Goal: Register for event/course

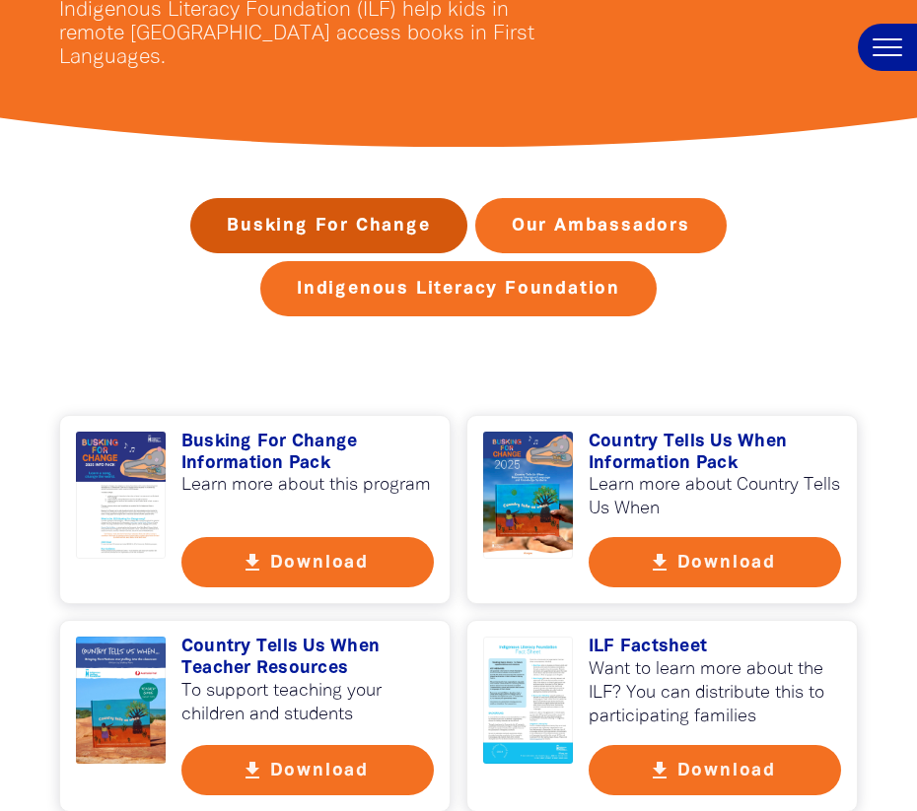
scroll to position [396, 0]
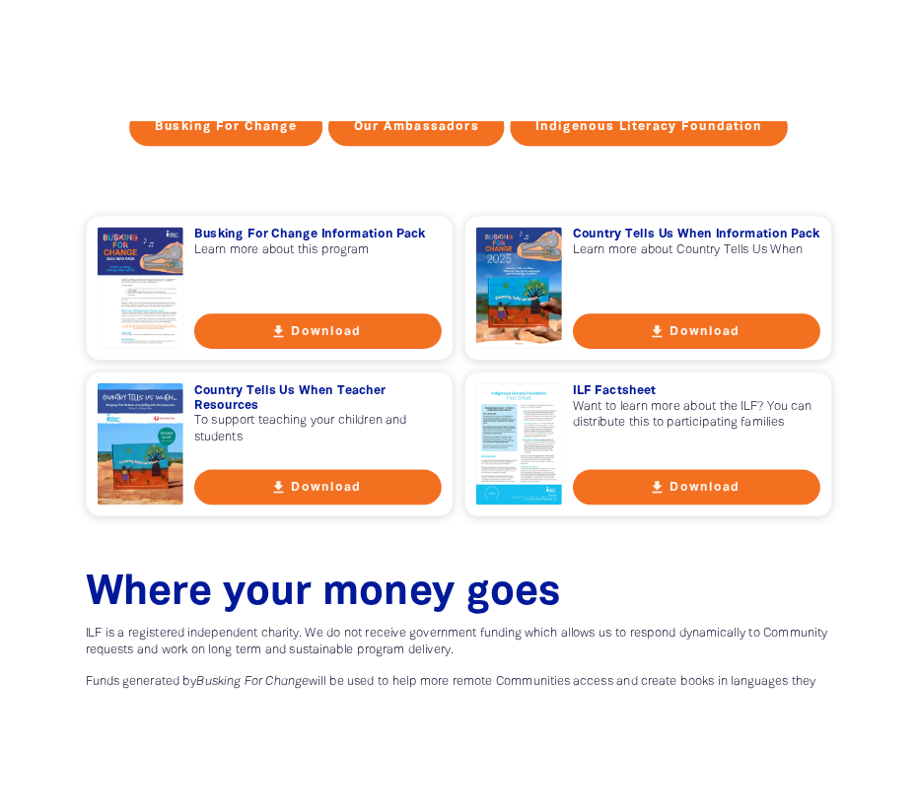
scroll to position [656, 0]
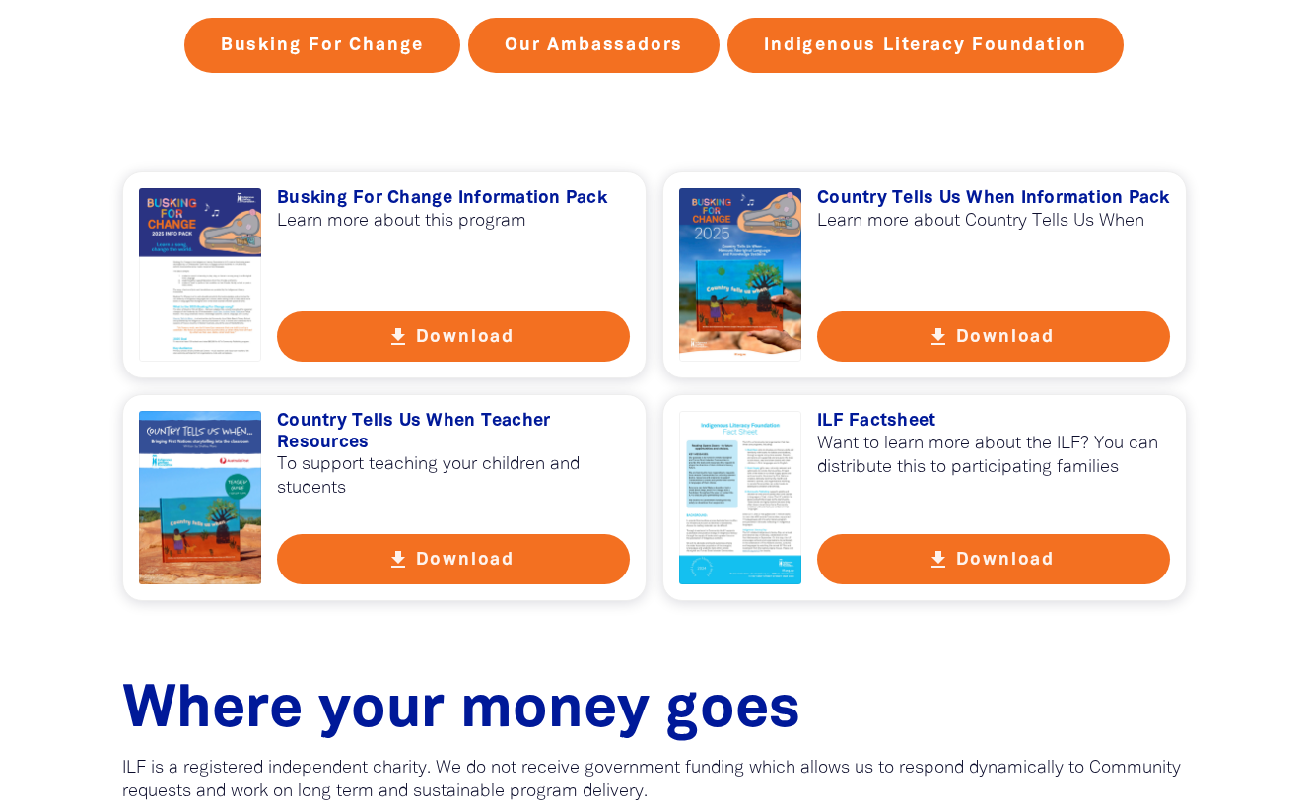
click at [1004, 349] on button "get_app Download" at bounding box center [993, 336] width 353 height 50
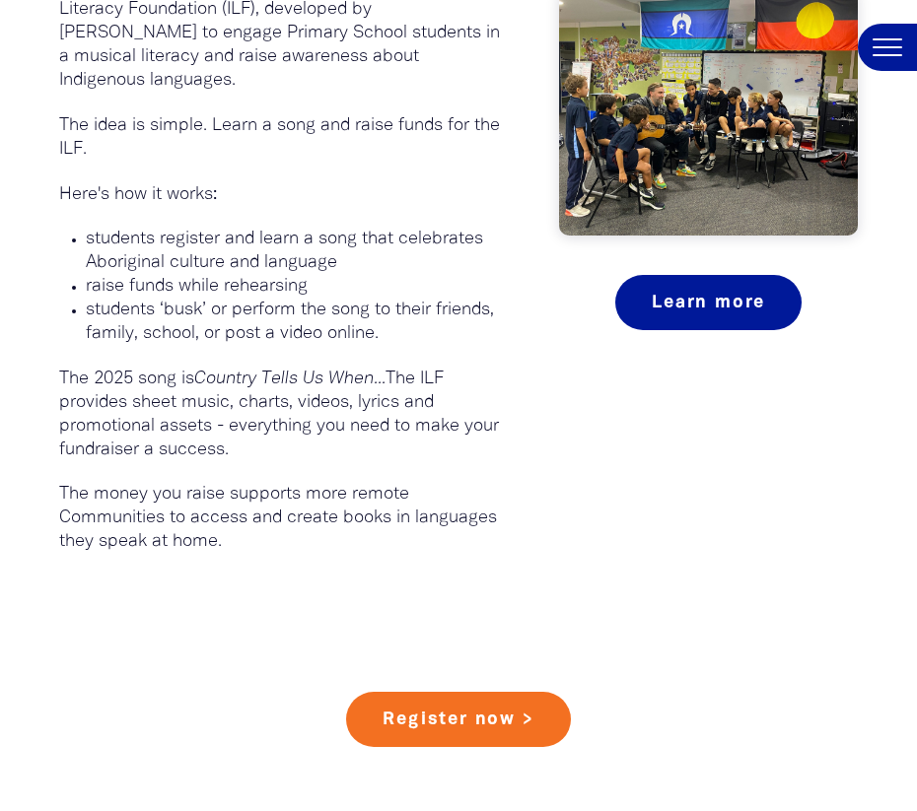
scroll to position [1197, 0]
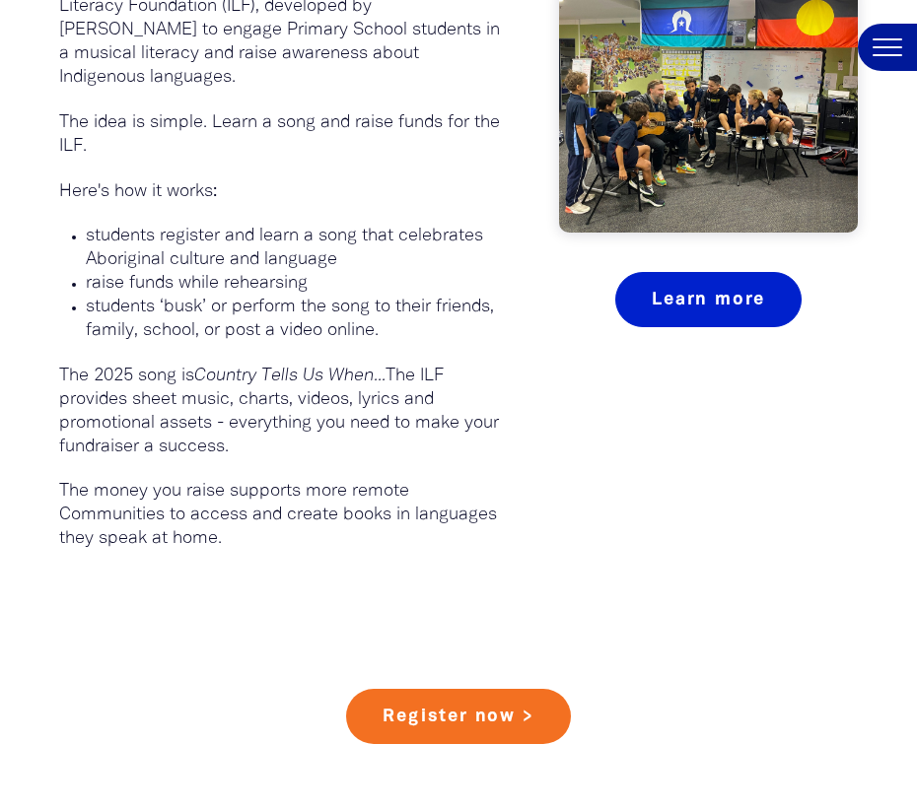
click at [718, 277] on link "Learn more" at bounding box center [708, 299] width 186 height 55
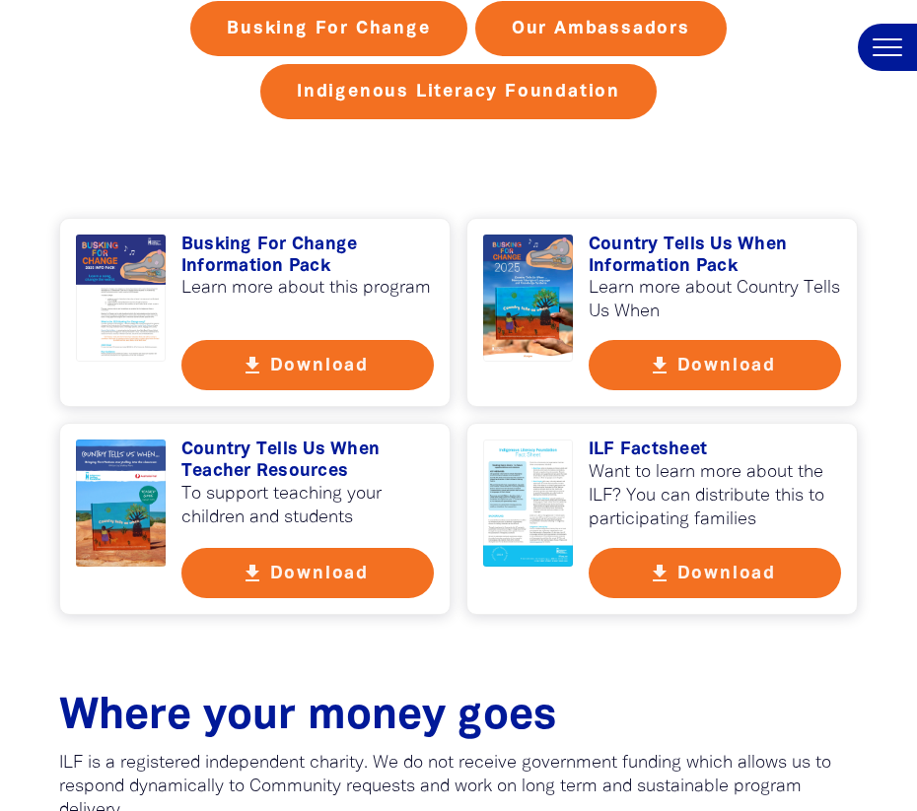
scroll to position [534, 0]
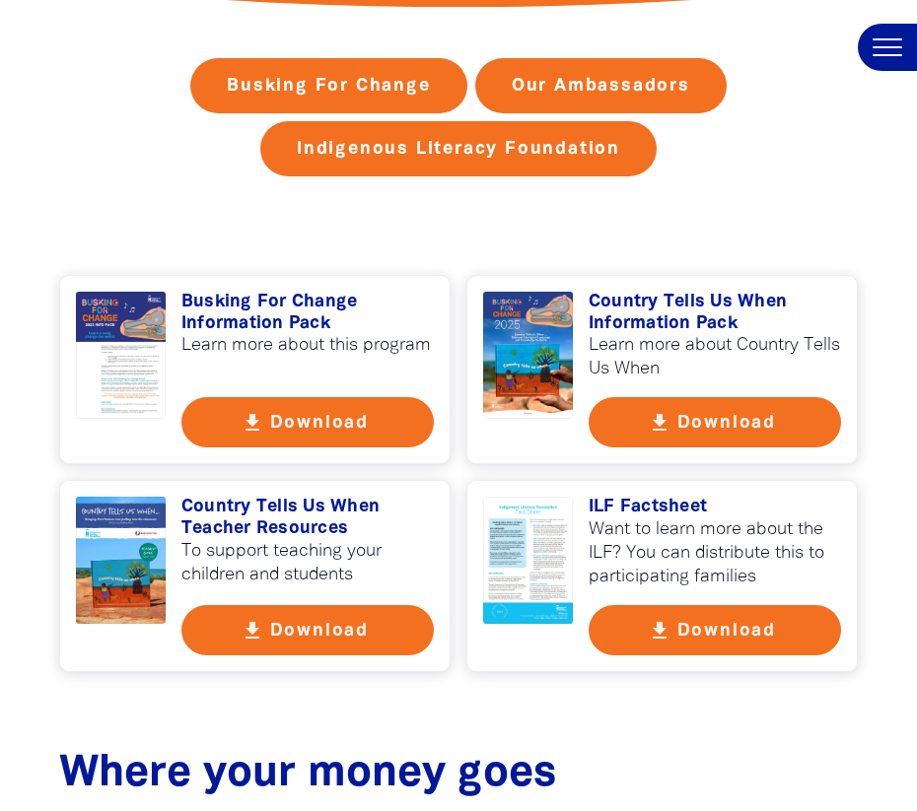
click at [373, 397] on button "get_app Download" at bounding box center [307, 422] width 252 height 50
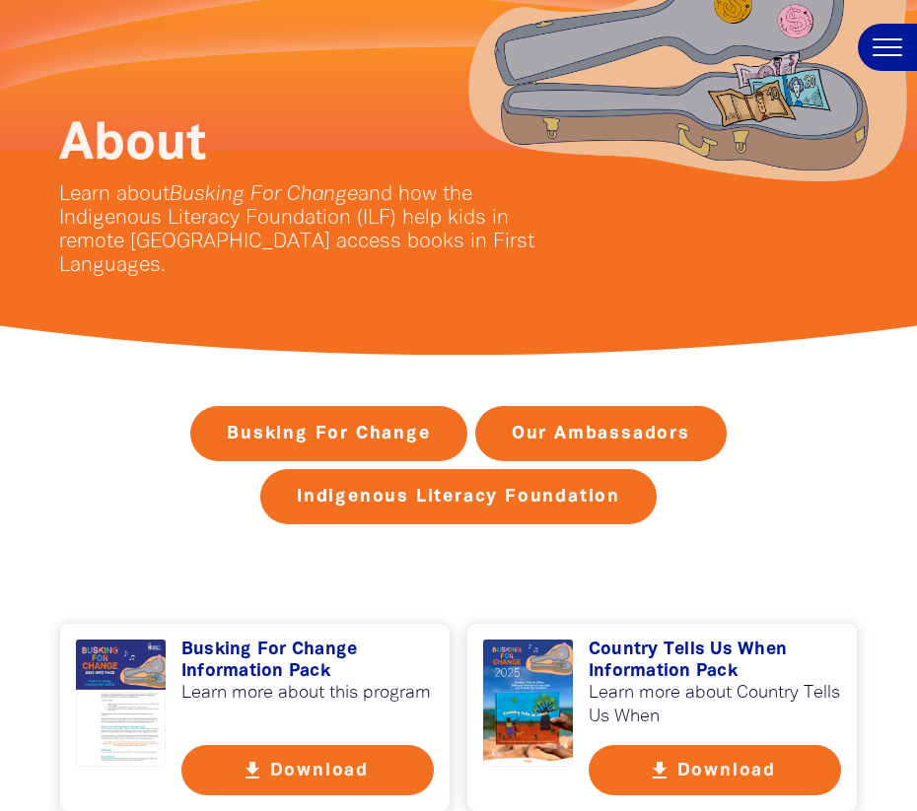
scroll to position [0, 0]
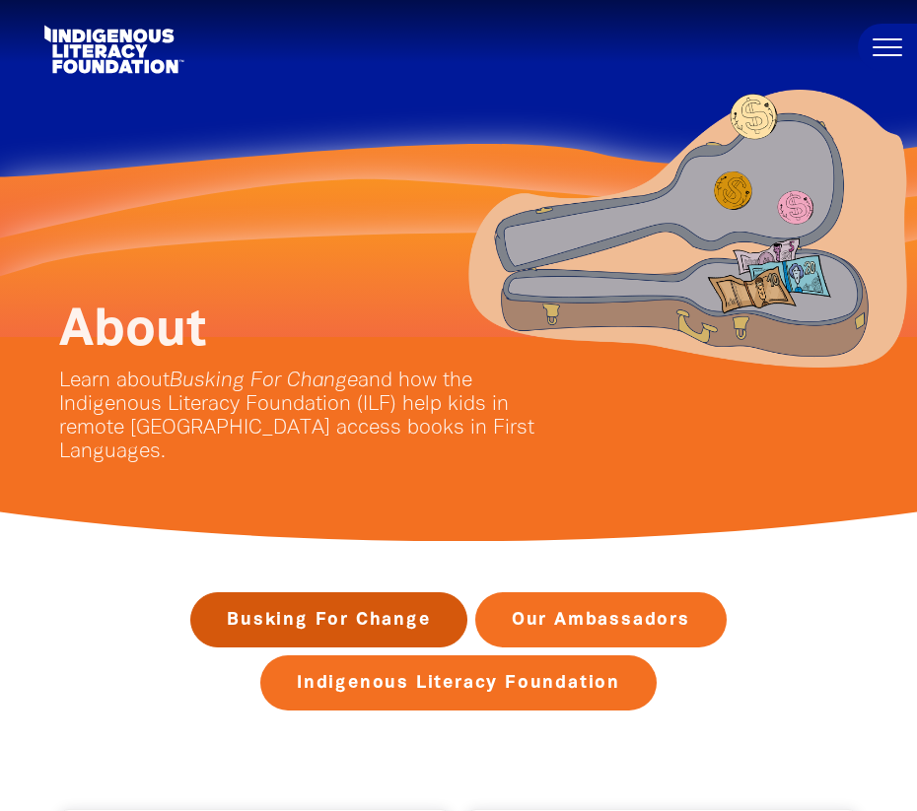
click at [279, 593] on link "Busking For Change" at bounding box center [328, 619] width 276 height 55
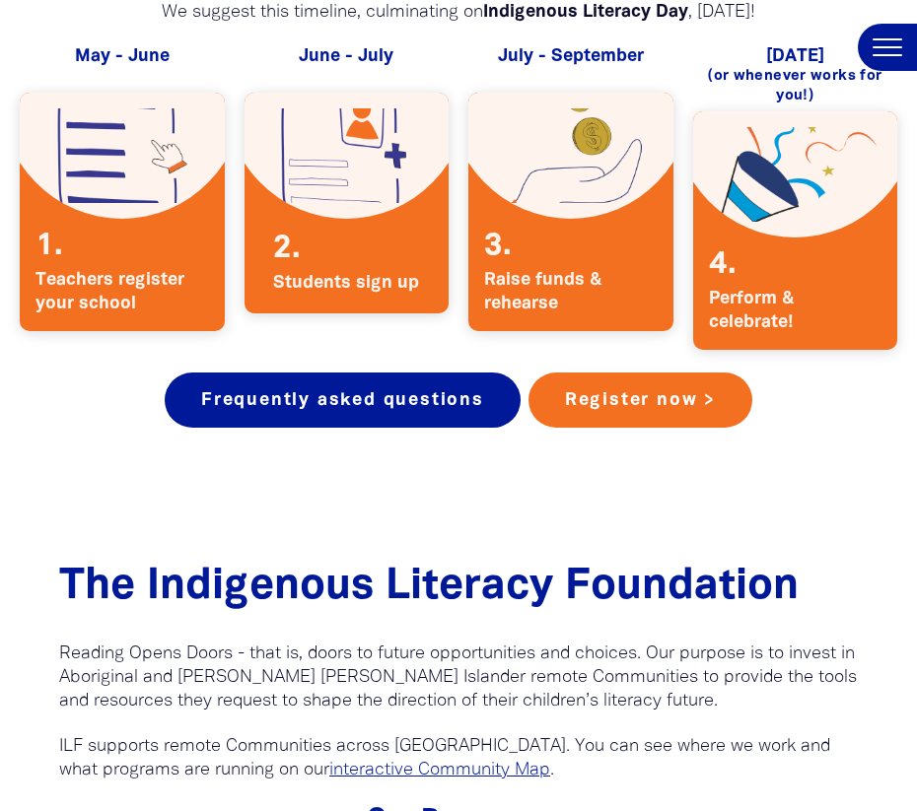
scroll to position [4107, 0]
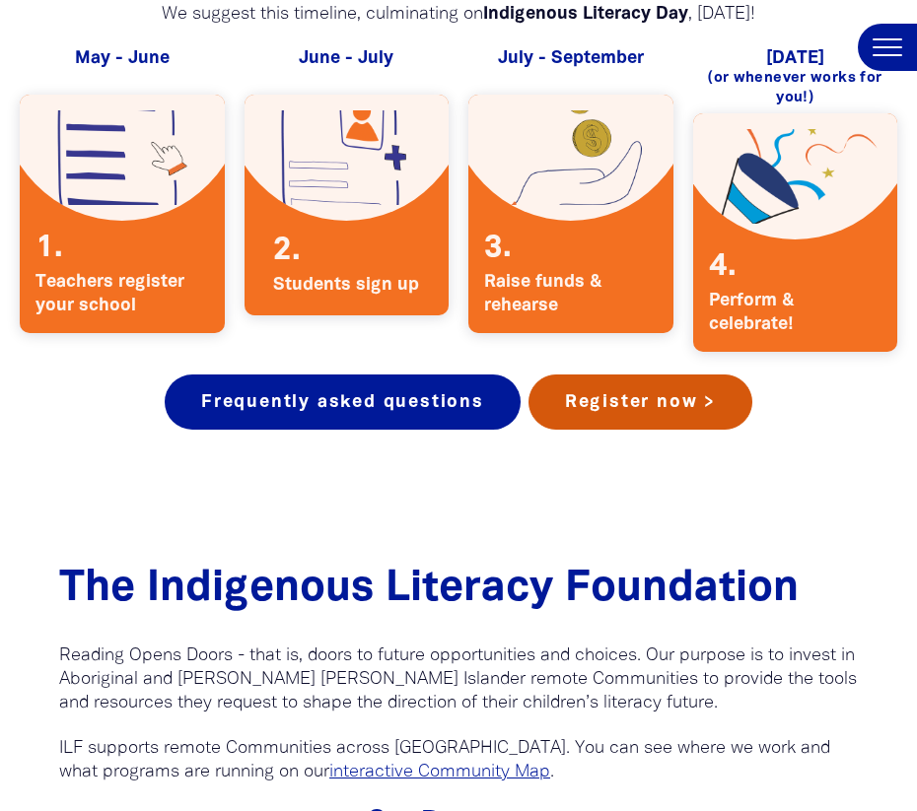
click at [620, 375] on link "Register now >" at bounding box center [640, 402] width 224 height 55
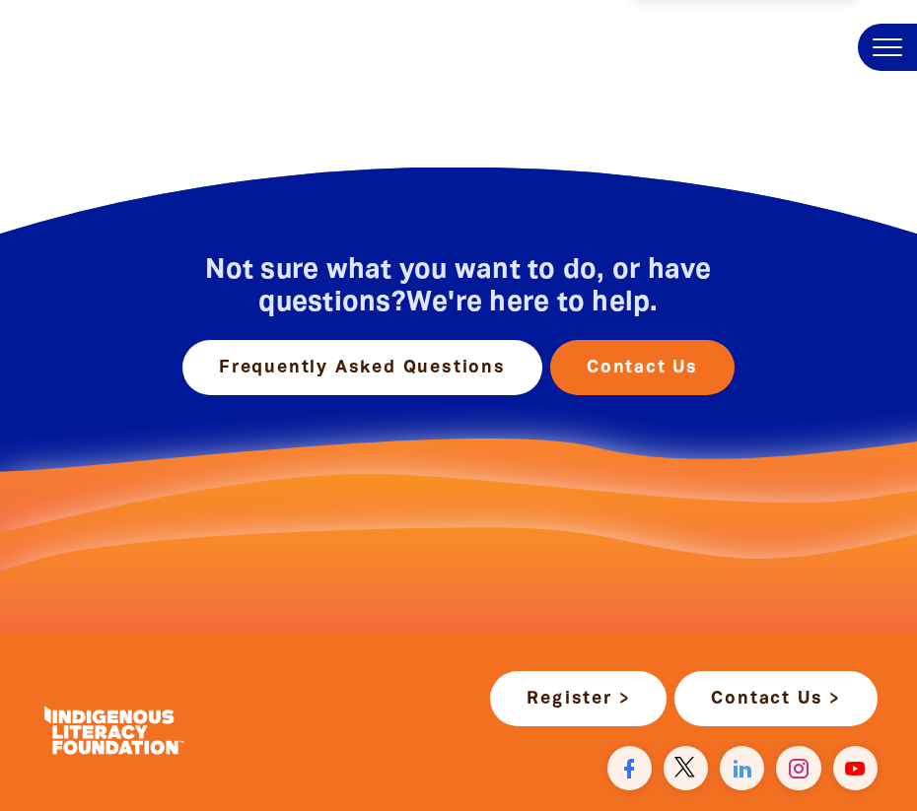
scroll to position [979, 0]
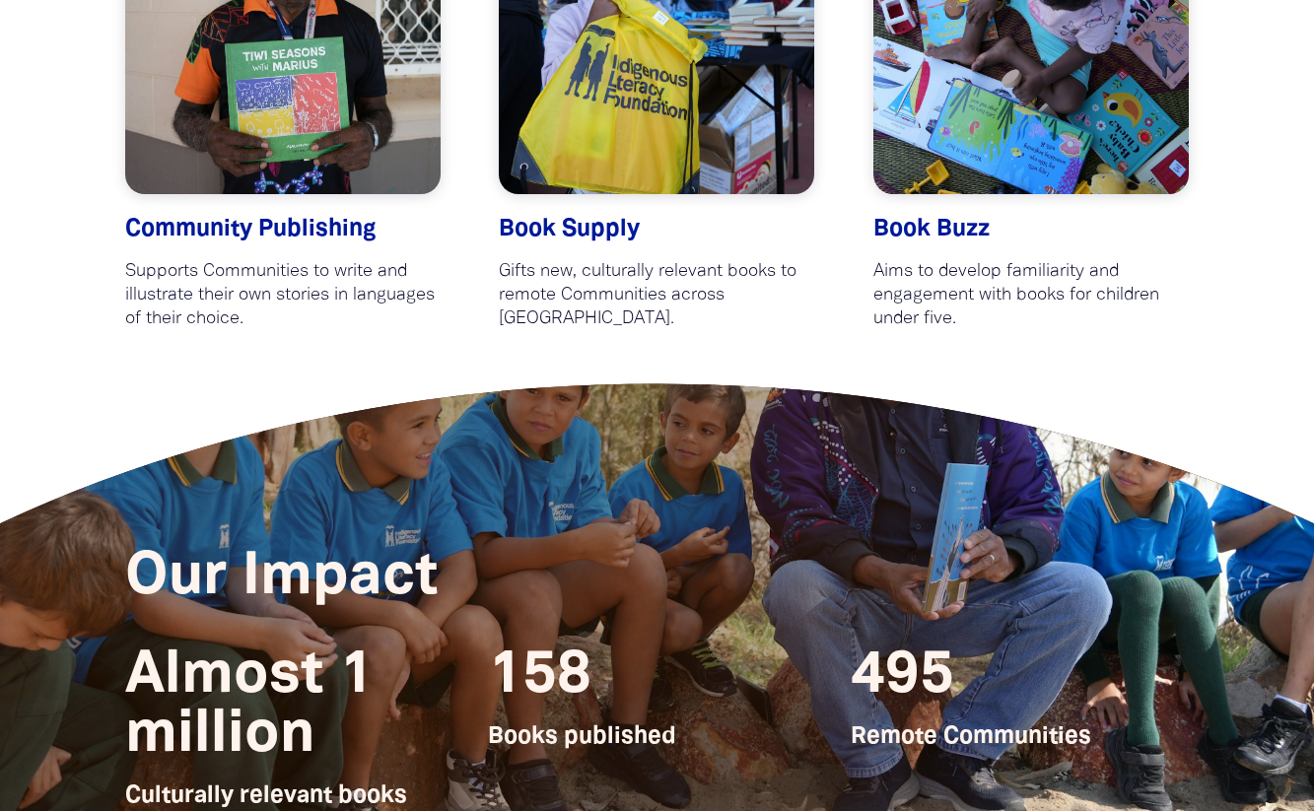
scroll to position [4777, 0]
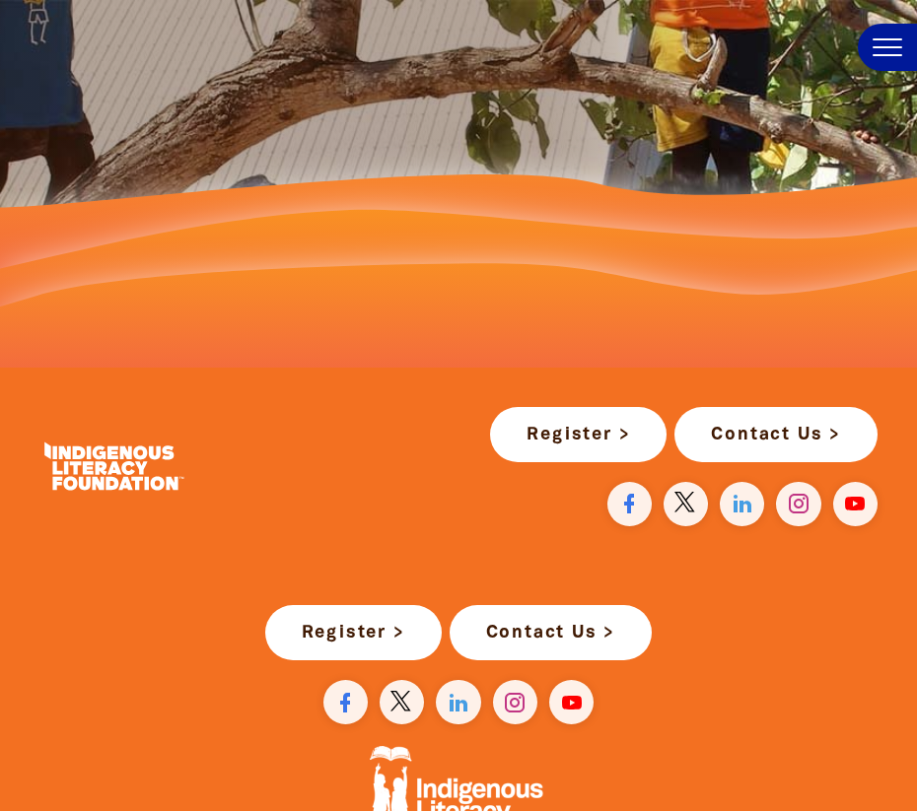
scroll to position [4209, 0]
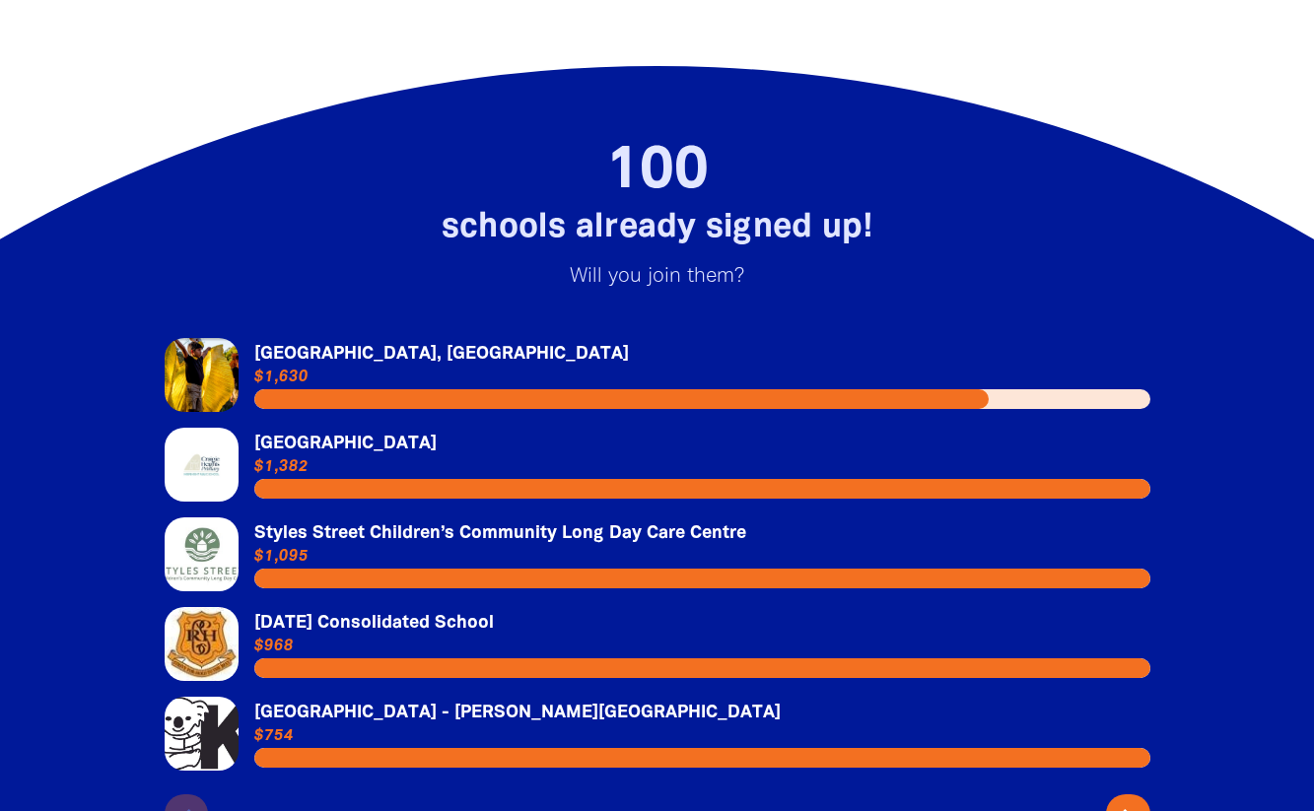
scroll to position [4059, 0]
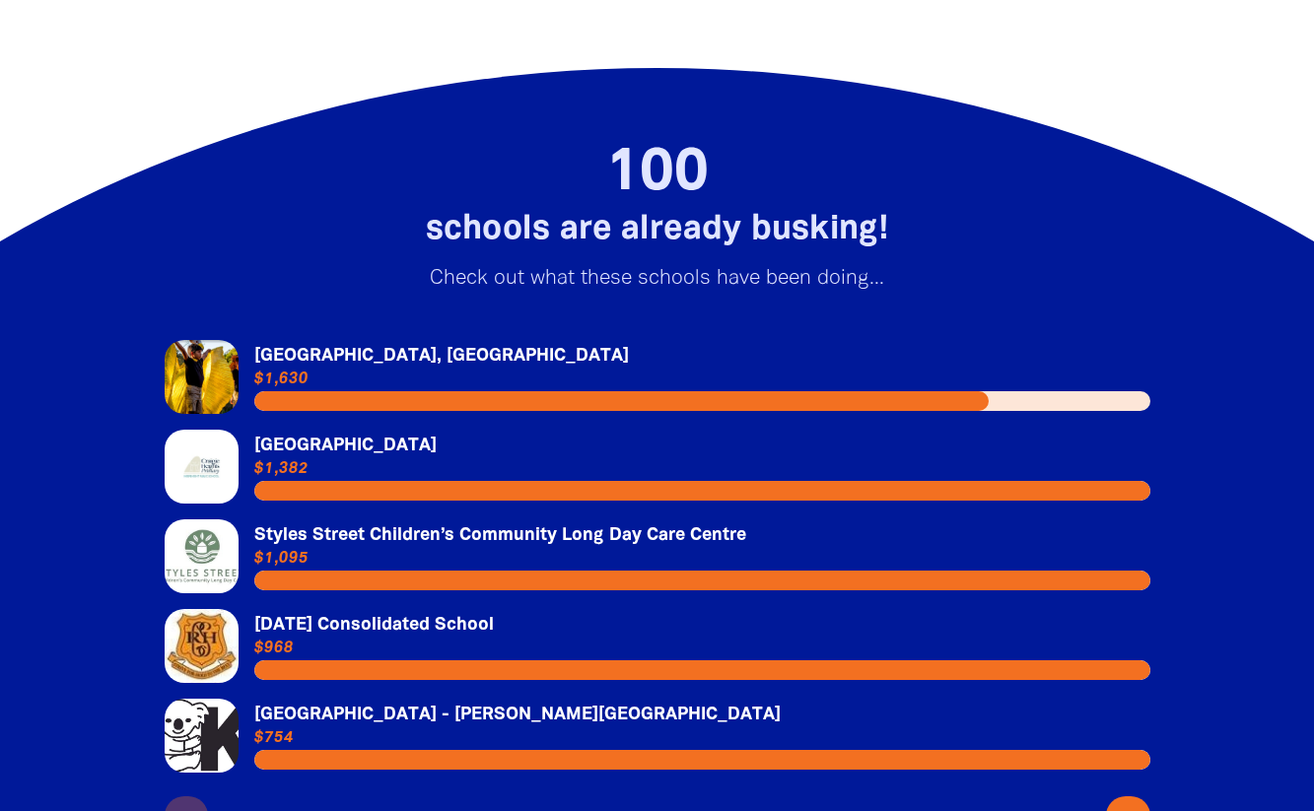
scroll to position [2933, 0]
